Goal: Task Accomplishment & Management: Complete application form

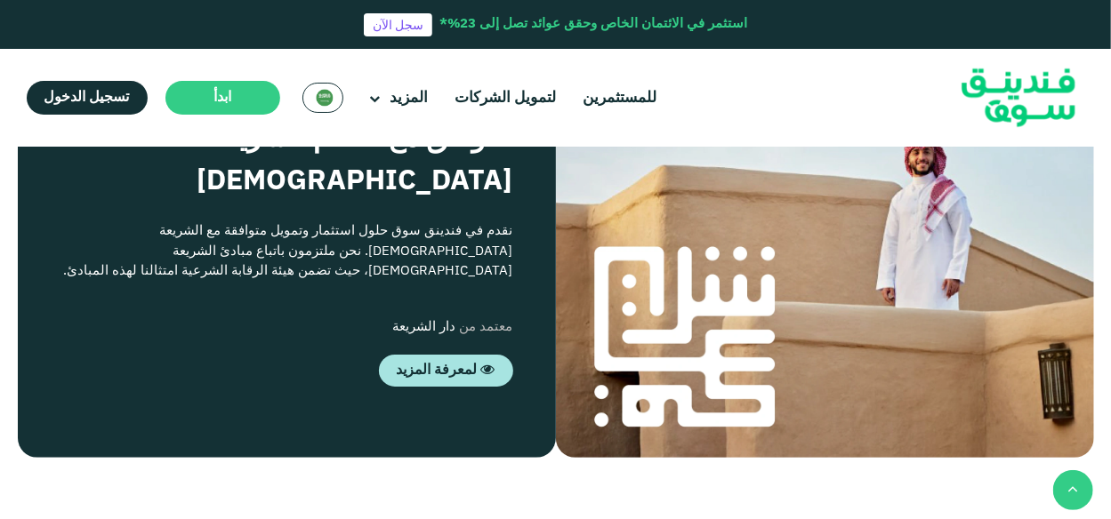
scroll to position [1690, 0]
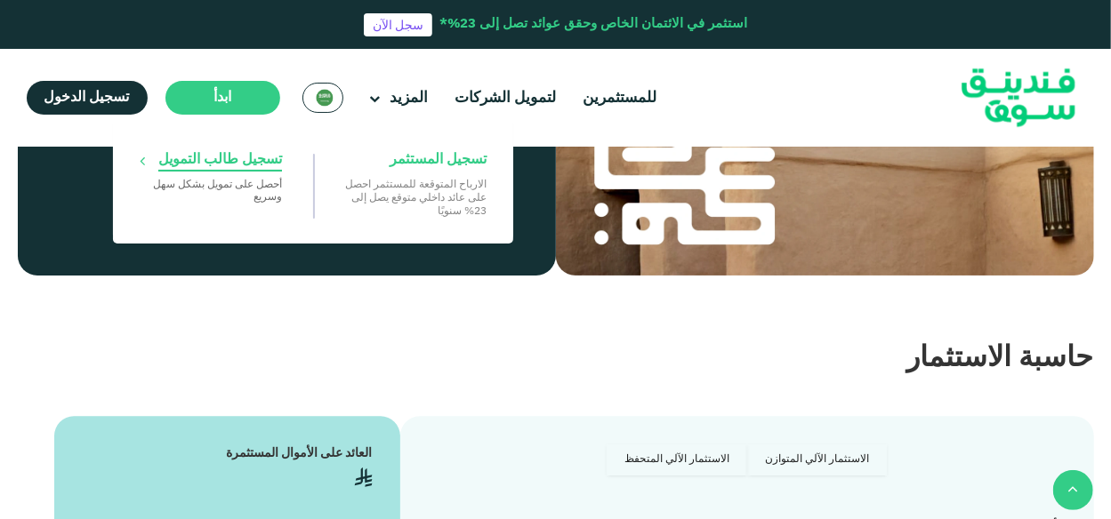
click at [241, 159] on span "تسجيل طالب التمويل" at bounding box center [220, 160] width 124 height 20
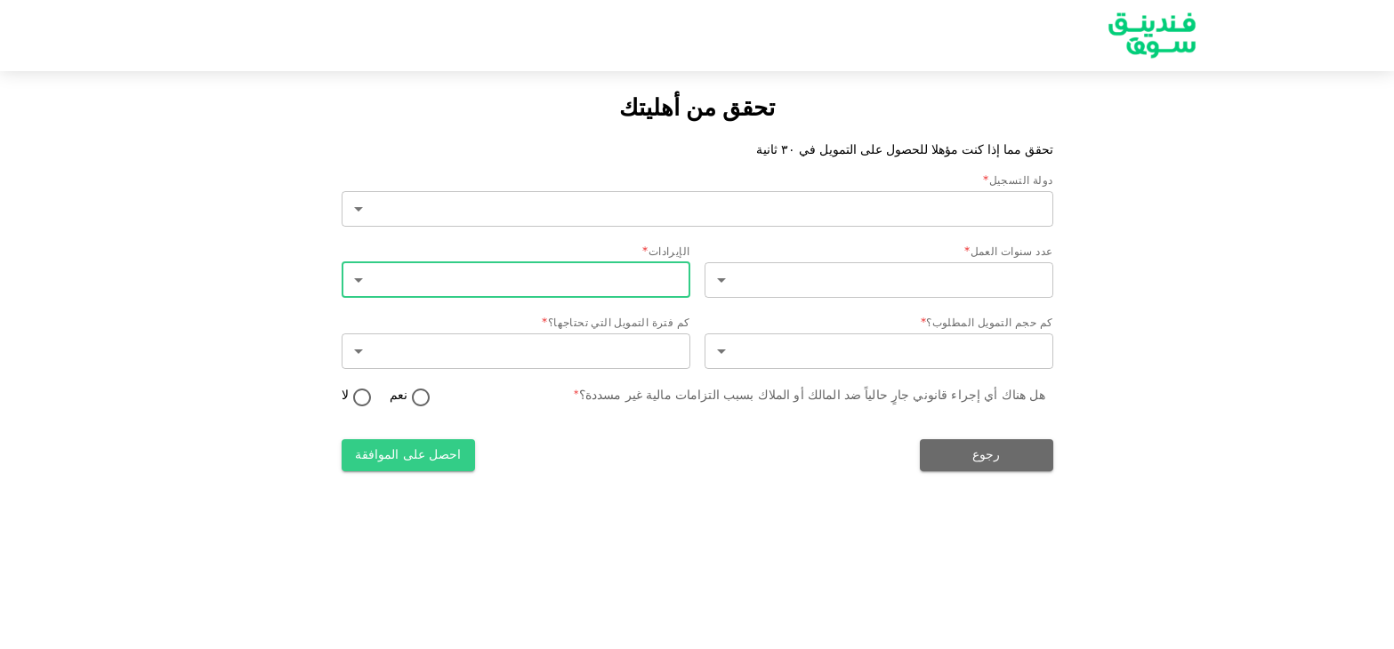
type input "2"
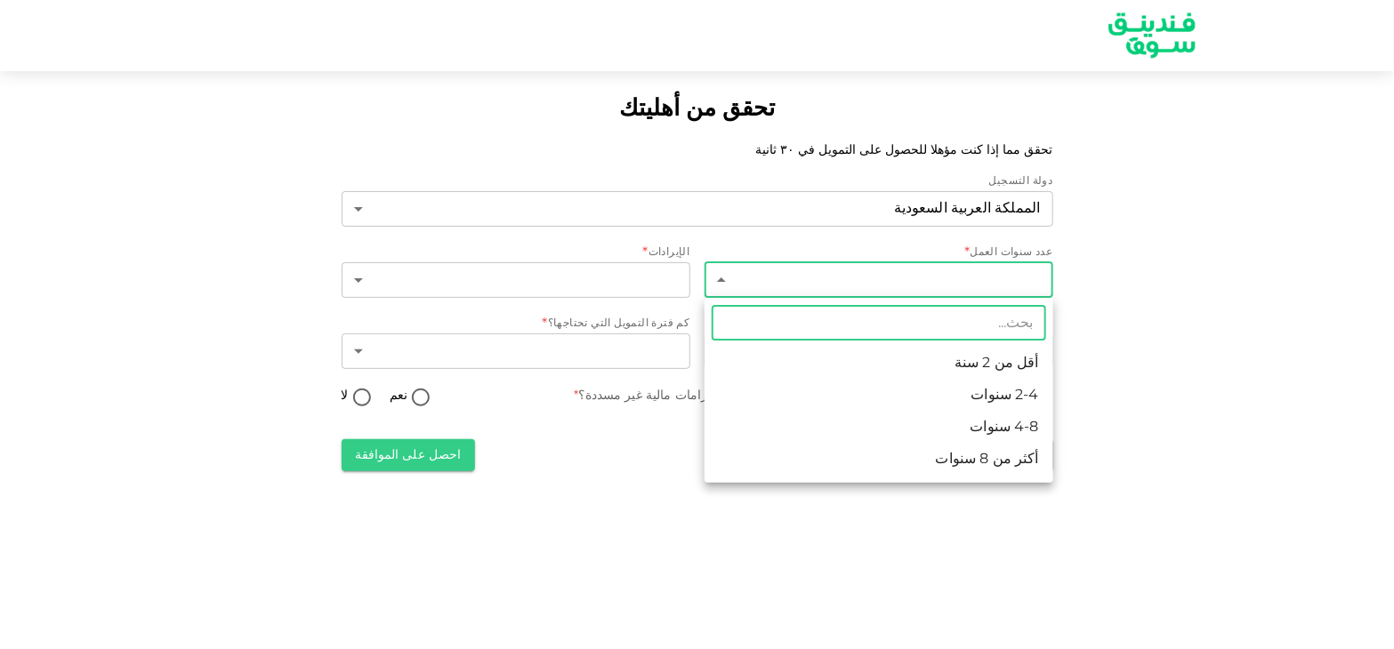
click at [930, 281] on body "تحقق من أهليتك تحقق مما إذا كنت مؤهلا للحصول على التمويل في ٣٠ ثانية دولة التسج…" at bounding box center [697, 324] width 1394 height 649
click at [964, 405] on li "2-4 سنوات" at bounding box center [878, 396] width 349 height 32
type input "2"
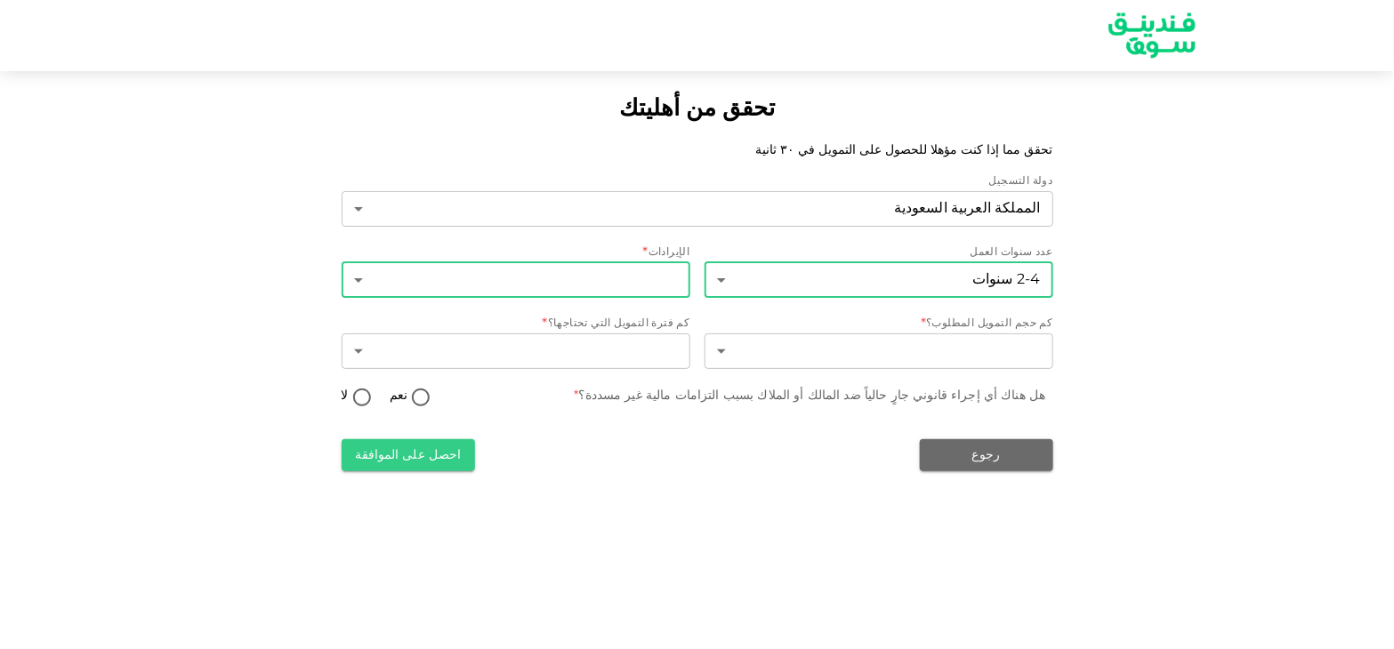
click at [634, 291] on body "تحقق من أهليتك تحقق مما إذا كنت مؤهلا للحصول على التمويل في ٣٠ ثانية دولة التسج…" at bounding box center [697, 324] width 1394 height 649
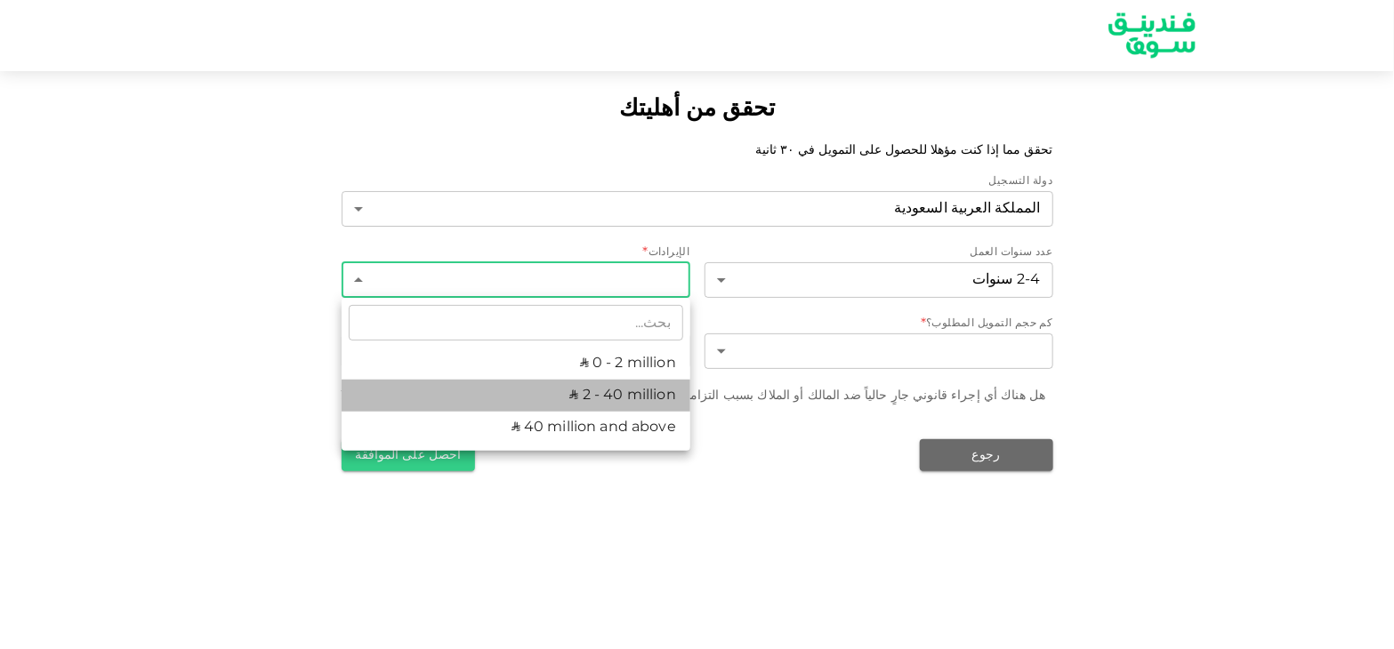
click at [638, 390] on li "ʢ 2 - 40 million" at bounding box center [516, 396] width 349 height 32
type input "2"
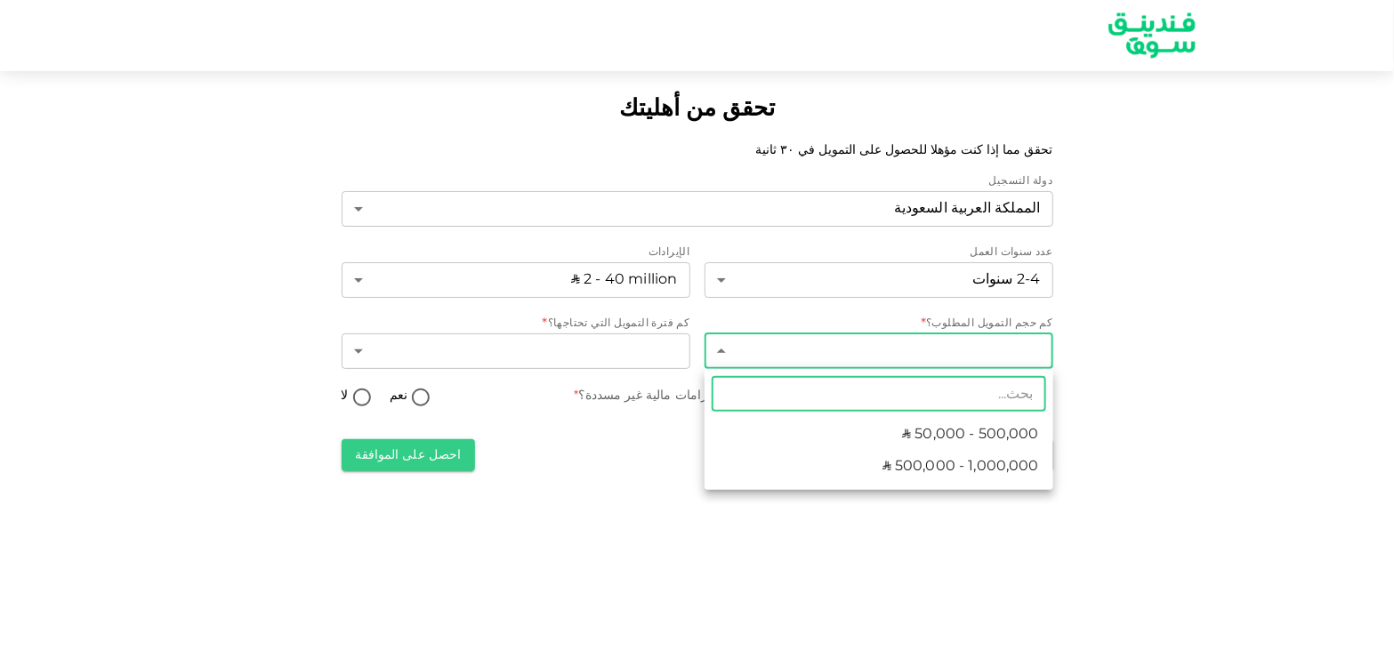
click at [840, 358] on body "تحقق من أهليتك تحقق مما إذا كنت مؤهلا للحصول على التمويل في ٣٠ ثانية دولة التسج…" at bounding box center [697, 324] width 1394 height 649
click at [887, 430] on li "ʢ 50,000 - 500,000" at bounding box center [878, 435] width 349 height 32
type input "1"
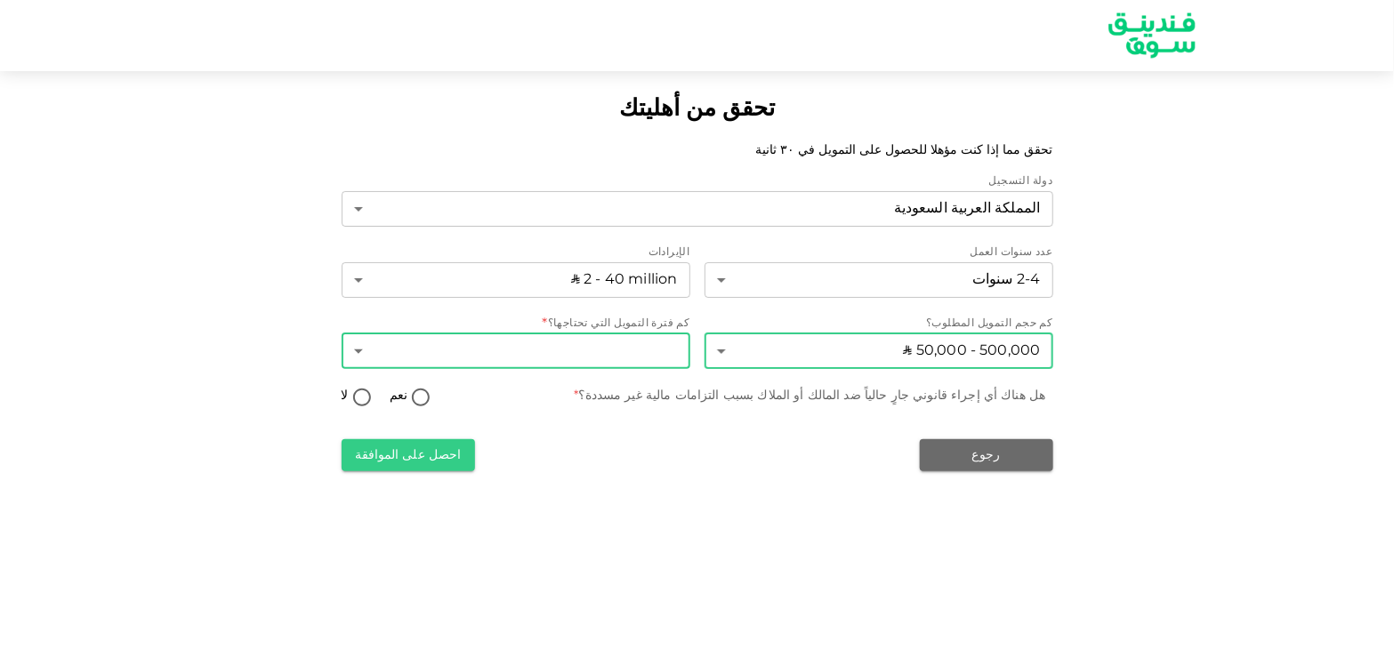
click at [620, 360] on body "تحقق من أهليتك تحقق مما إذا كنت مؤهلا للحصول على التمويل في ٣٠ ثانية دولة التسج…" at bounding box center [697, 324] width 1394 height 649
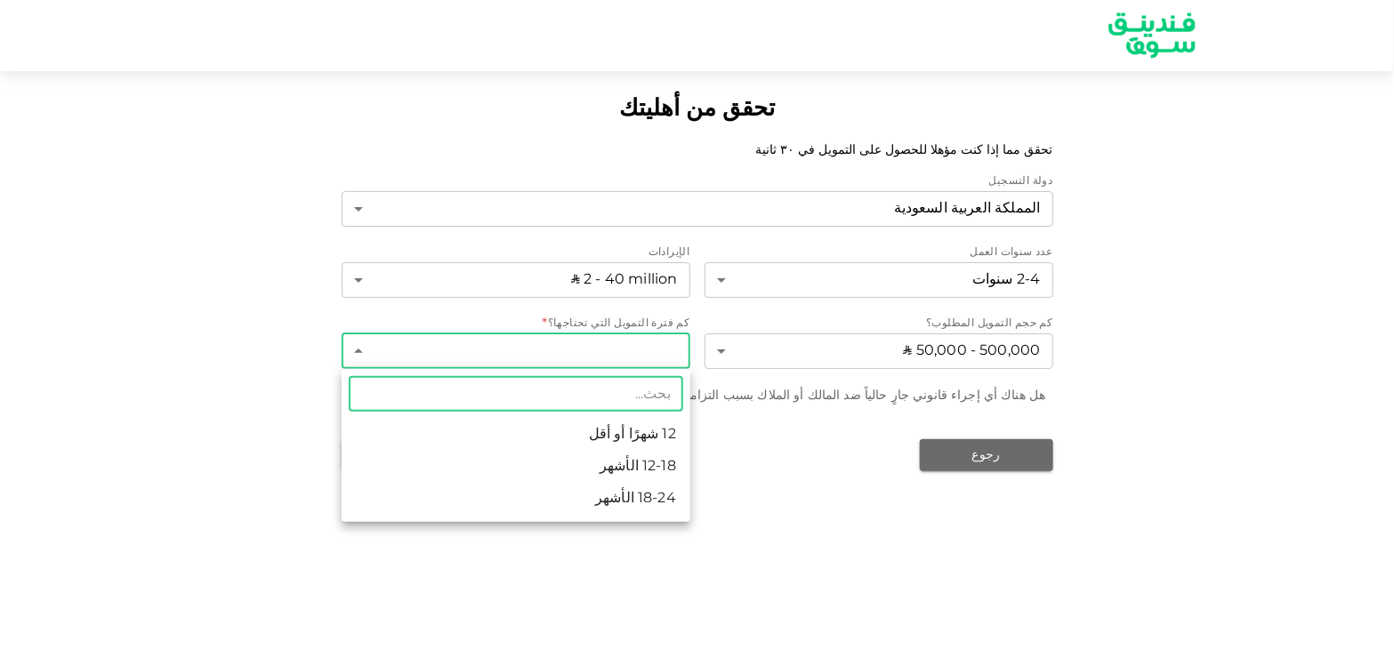
click at [646, 473] on li "12-18 الأشهر" at bounding box center [516, 467] width 349 height 32
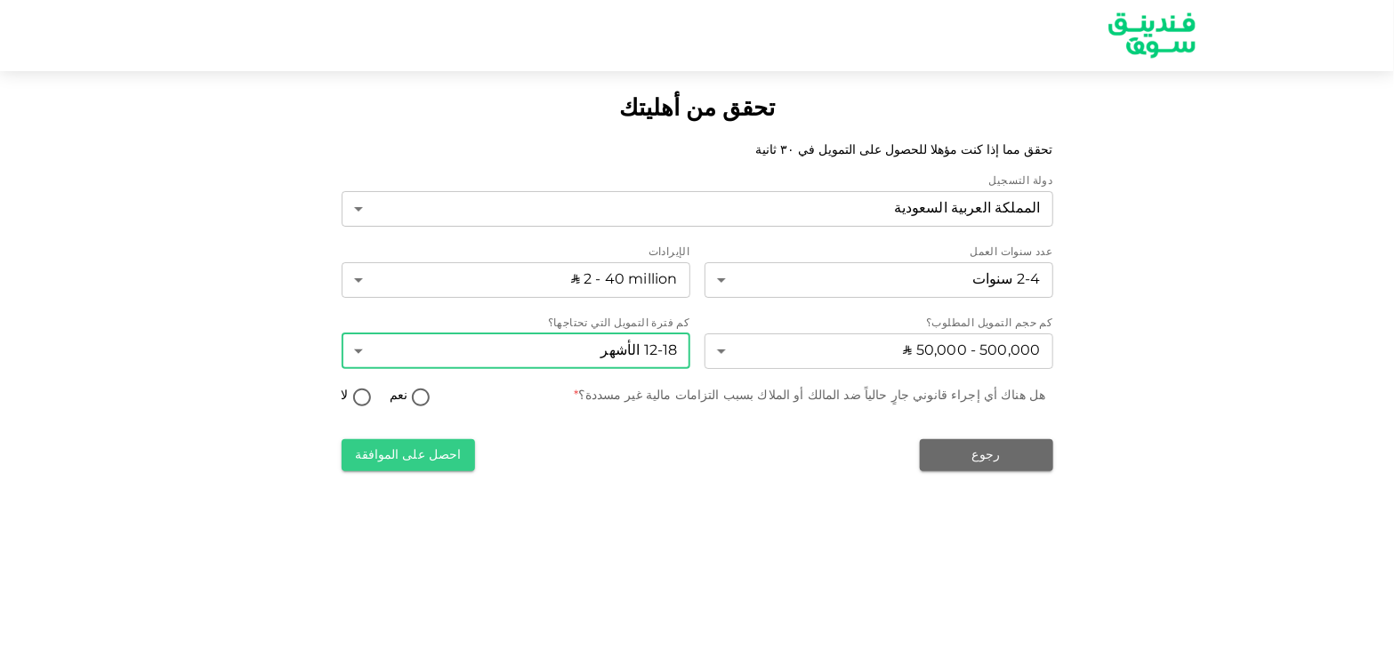
type input "2"
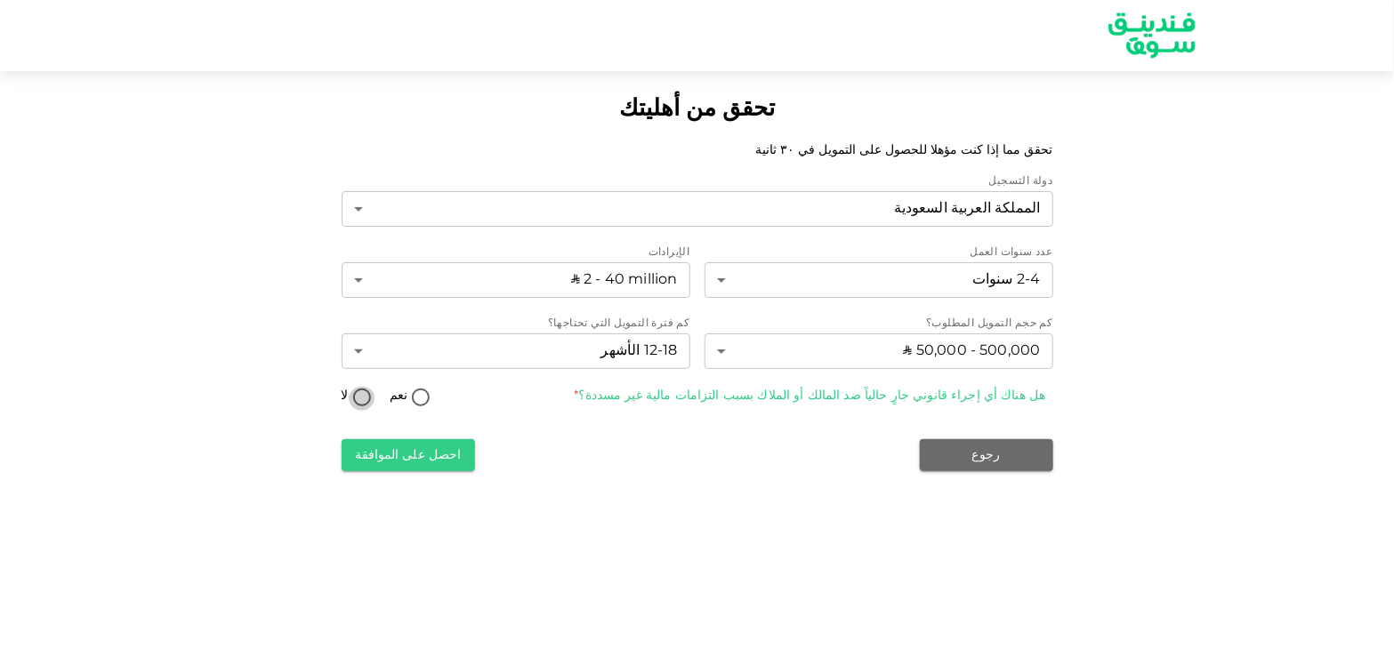
click at [365, 395] on input "لا" at bounding box center [362, 399] width 27 height 24
radio input "true"
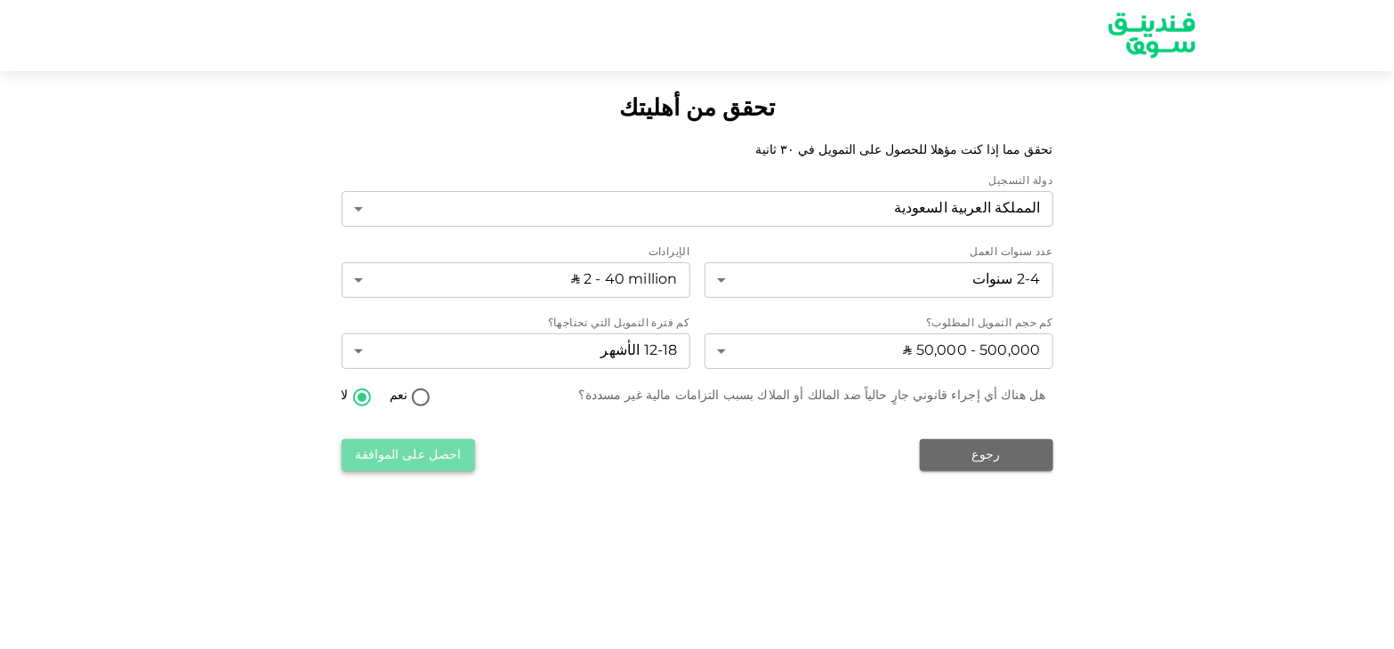
click at [432, 463] on button "احصل على الموافقة" at bounding box center [408, 455] width 133 height 32
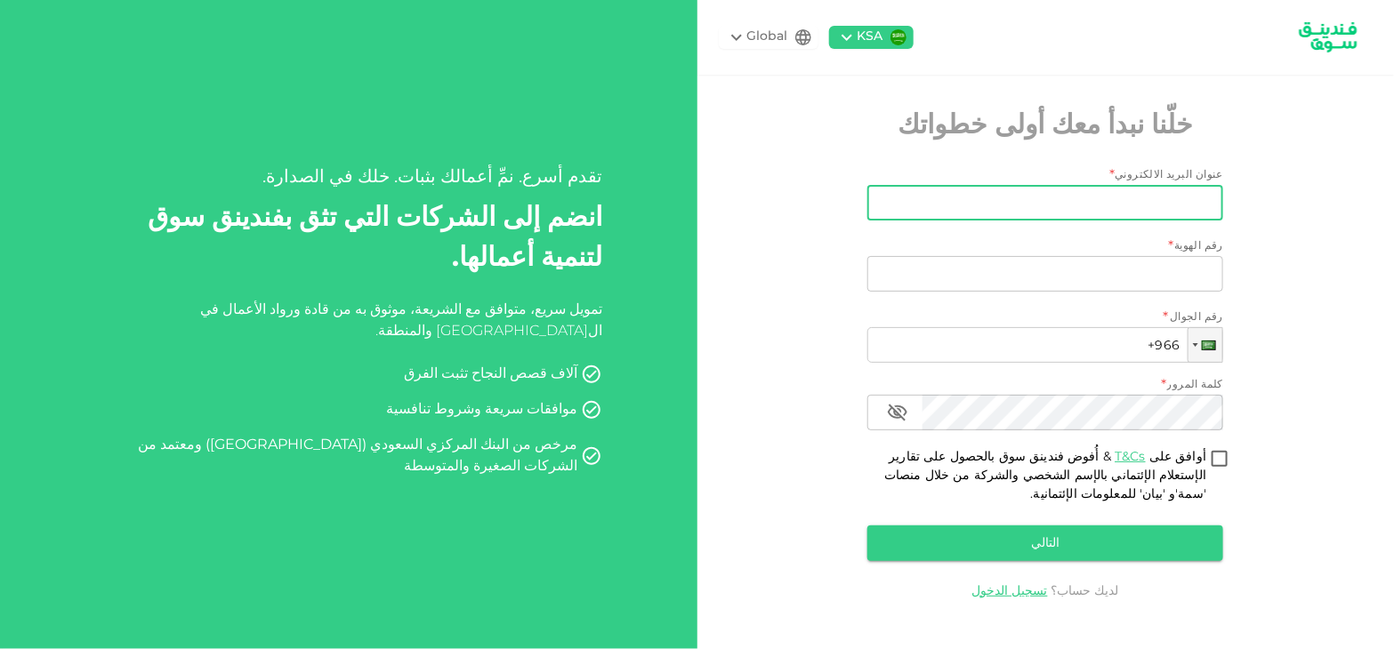
click at [1072, 203] on input "عنوان البريد الالكتروني" at bounding box center [1055, 203] width 336 height 36
paste input "[EMAIL_ADDRESS][DOMAIN_NAME]"
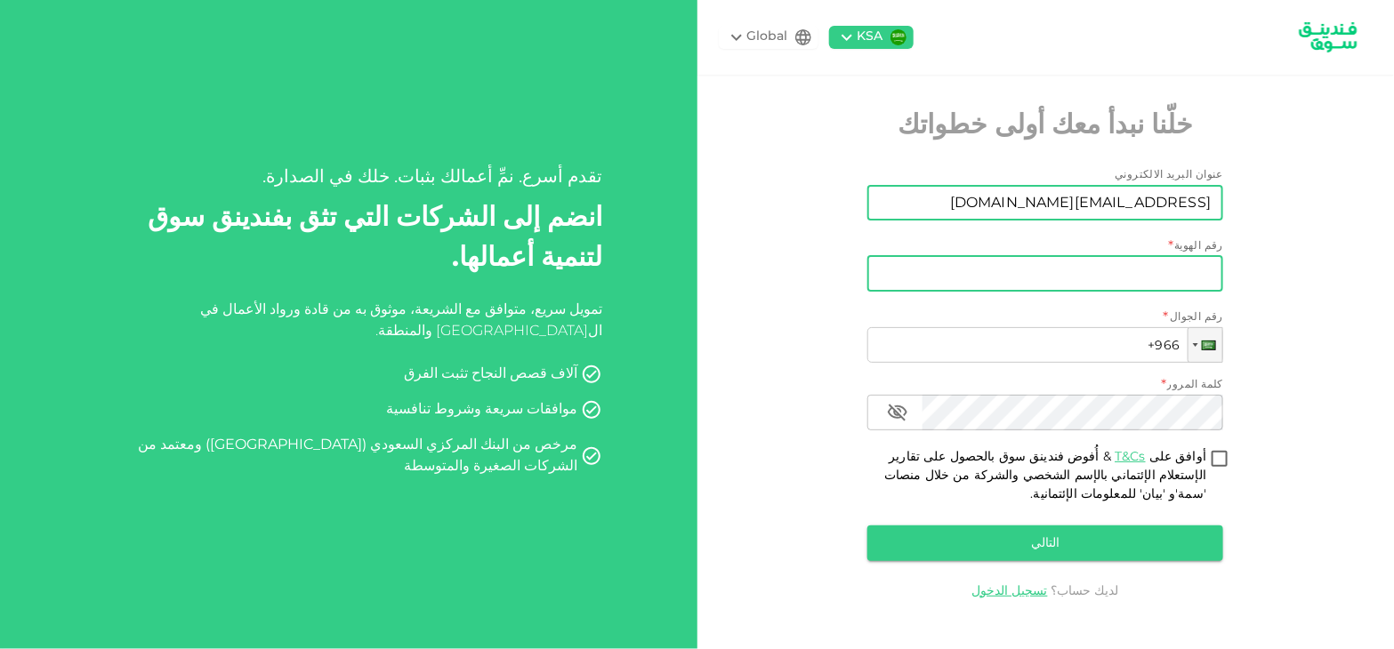
type input "[EMAIL_ADDRESS][DOMAIN_NAME]"
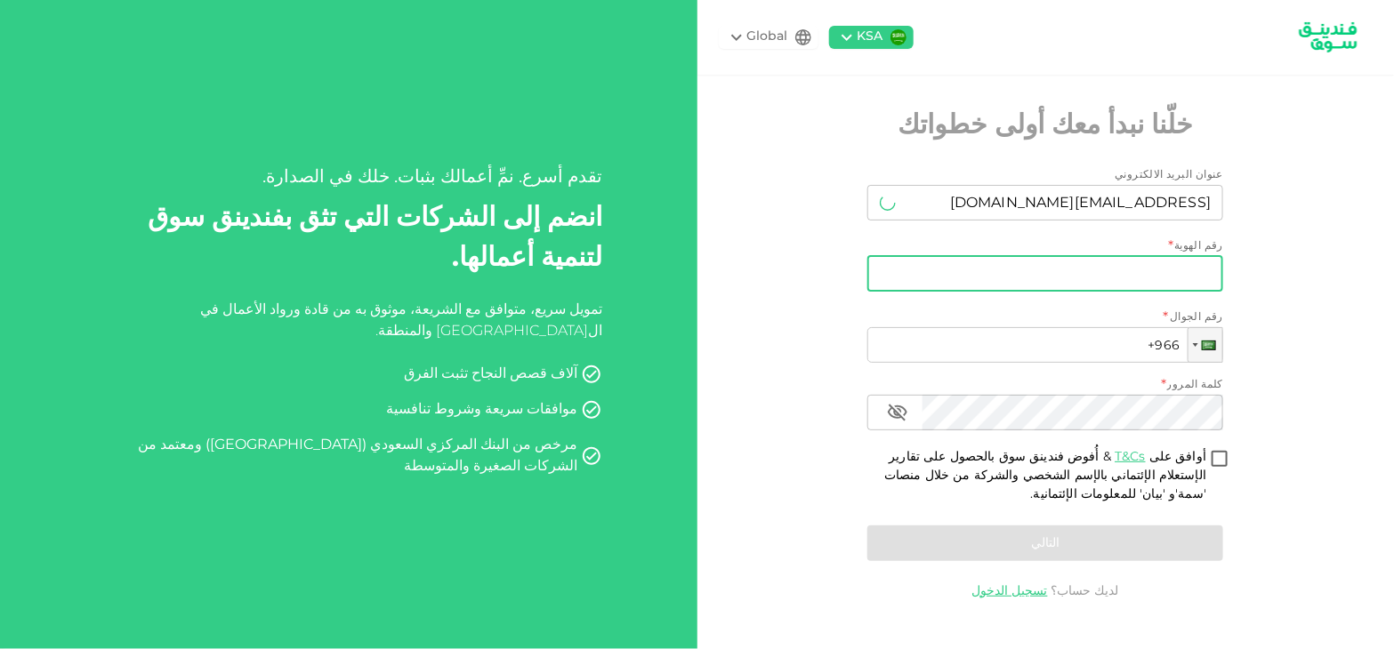
drag, startPoint x: 1121, startPoint y: 276, endPoint x: 1131, endPoint y: 273, distance: 11.0
click at [1121, 276] on input "رقم الهوية" at bounding box center [1045, 274] width 356 height 36
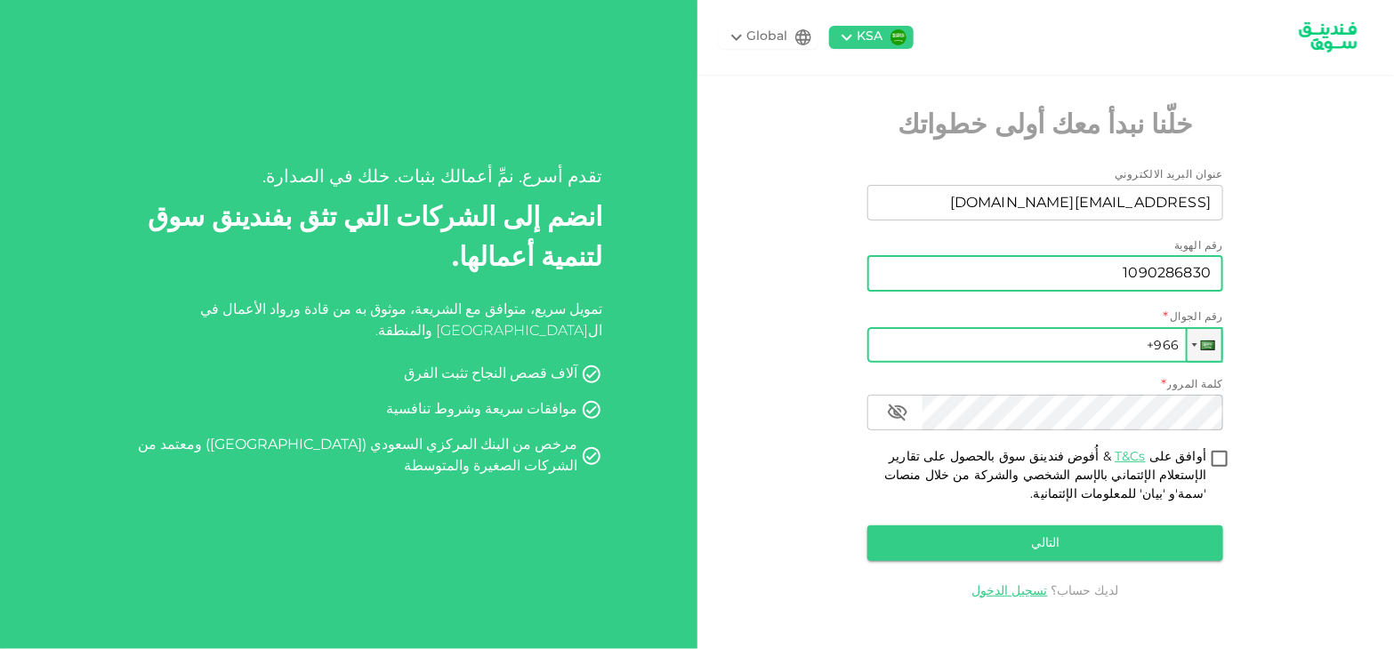
type input "1090286830"
click at [1027, 355] on input "+966" at bounding box center [1045, 345] width 356 height 36
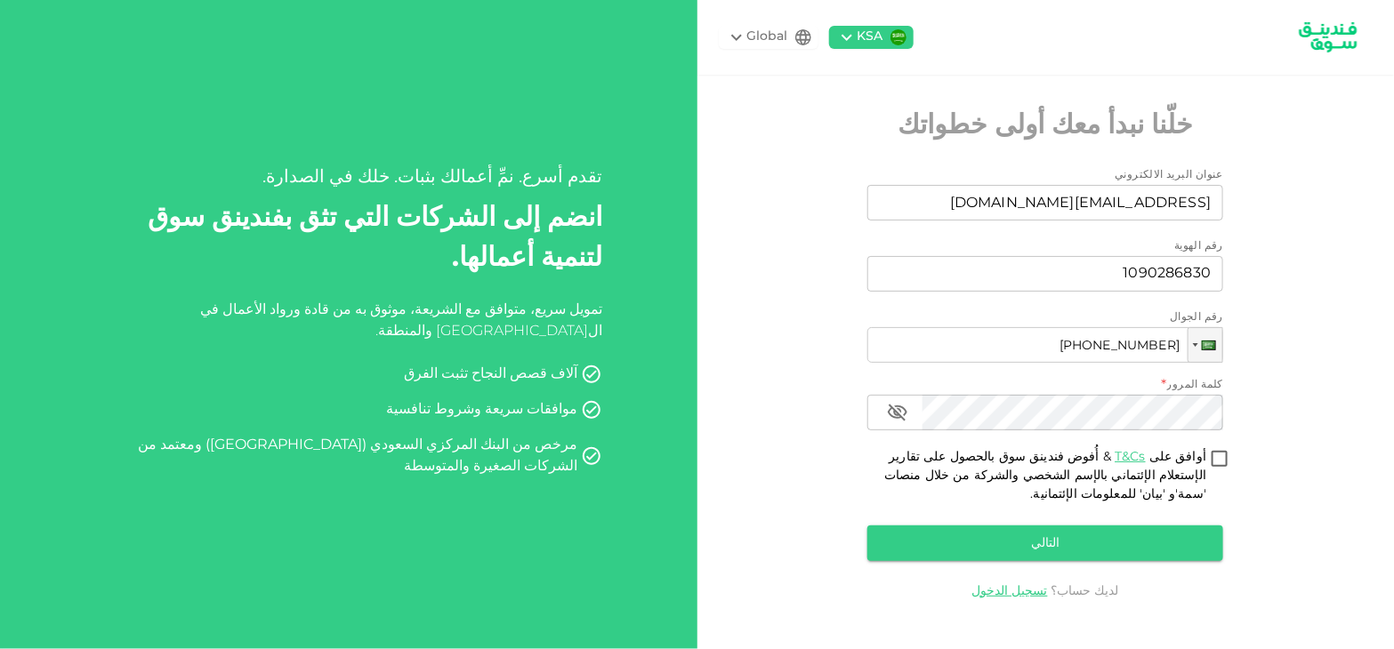
type input "[PHONE_NUMBER]"
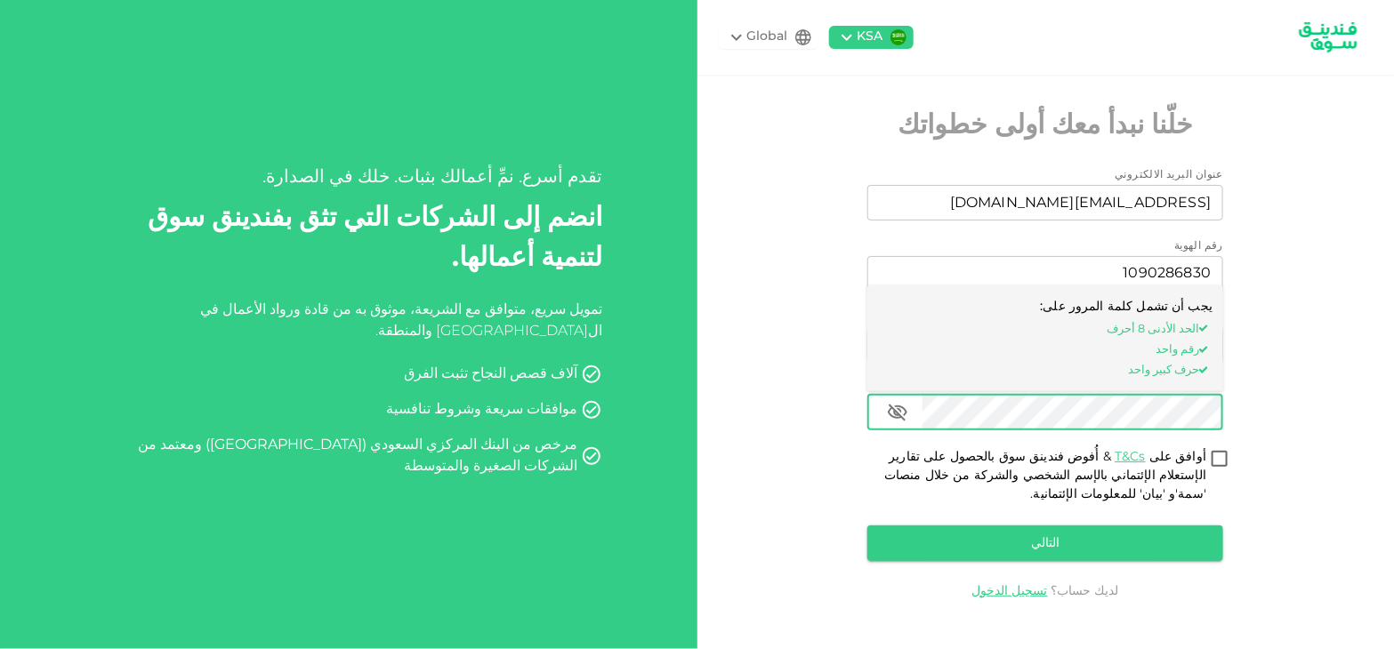
click at [900, 403] on icon "button" at bounding box center [897, 412] width 21 height 21
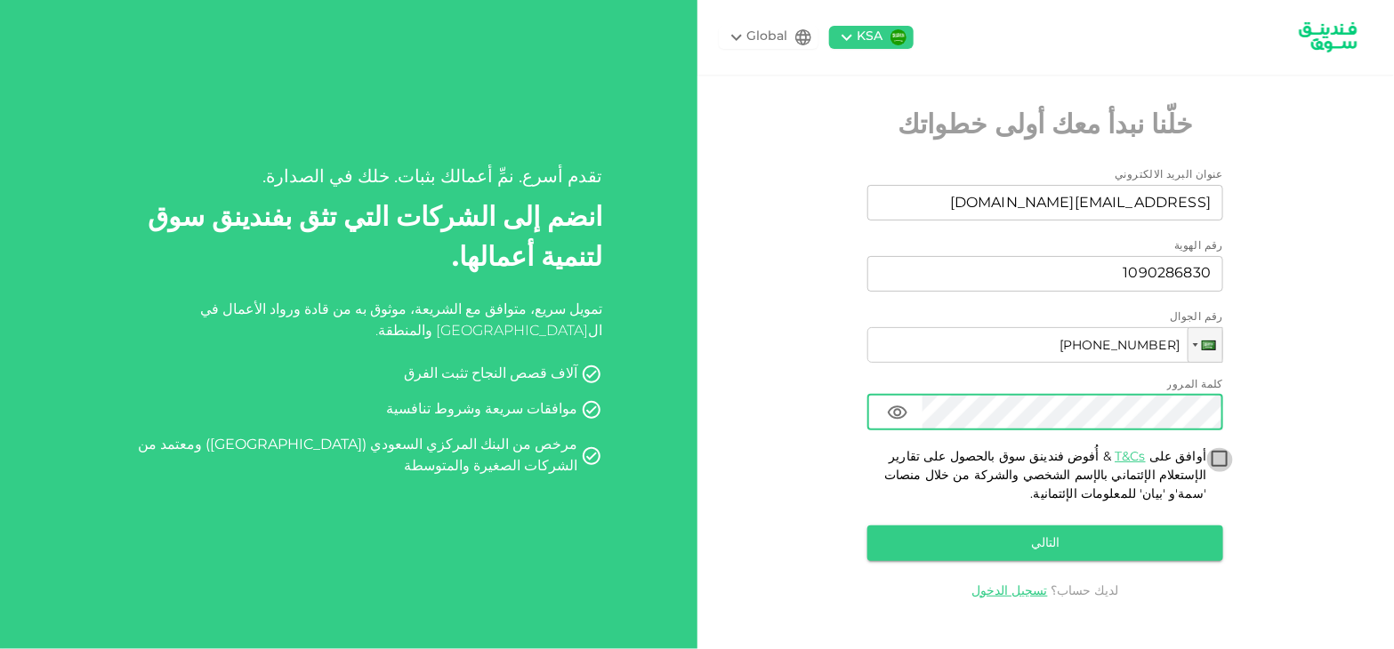
click at [1216, 457] on input "أوافق على T&Cs & أُفوض فندينق سوق بالحصول على تقارير الإستعلام الإئتماني بالإسم…" at bounding box center [1219, 460] width 27 height 24
checkbox input "true"
click at [1010, 544] on button "التالي" at bounding box center [1045, 544] width 356 height 36
